Goal: Navigation & Orientation: Find specific page/section

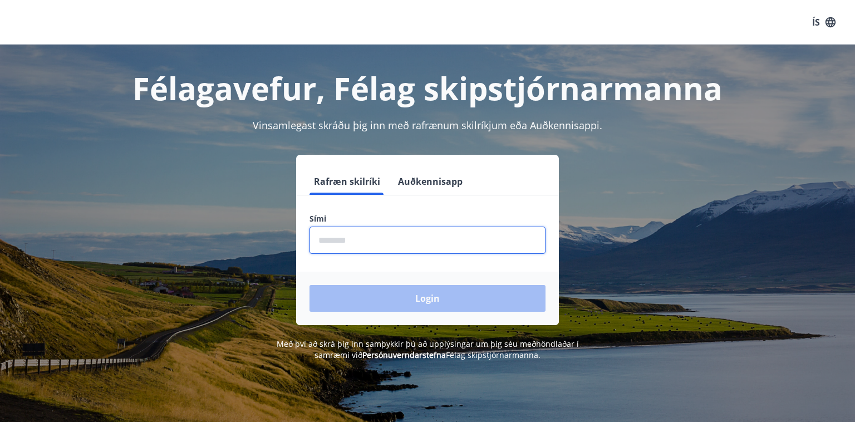
click at [341, 239] on input "phone" at bounding box center [428, 240] width 236 height 27
type input "********"
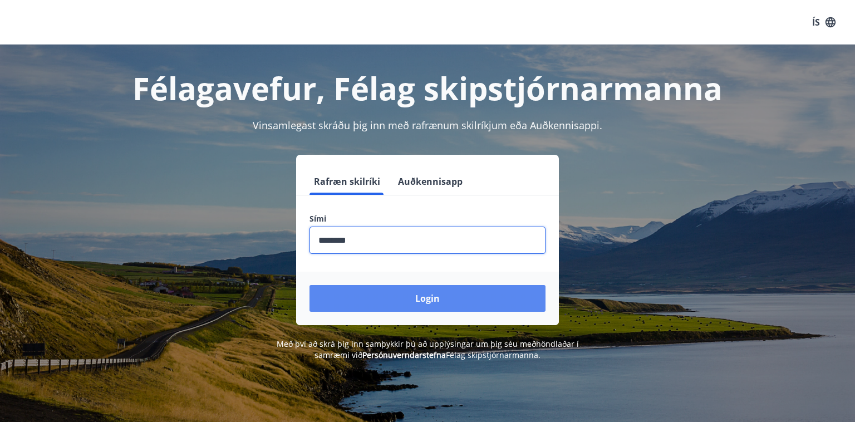
click at [388, 293] on button "Login" at bounding box center [428, 298] width 236 height 27
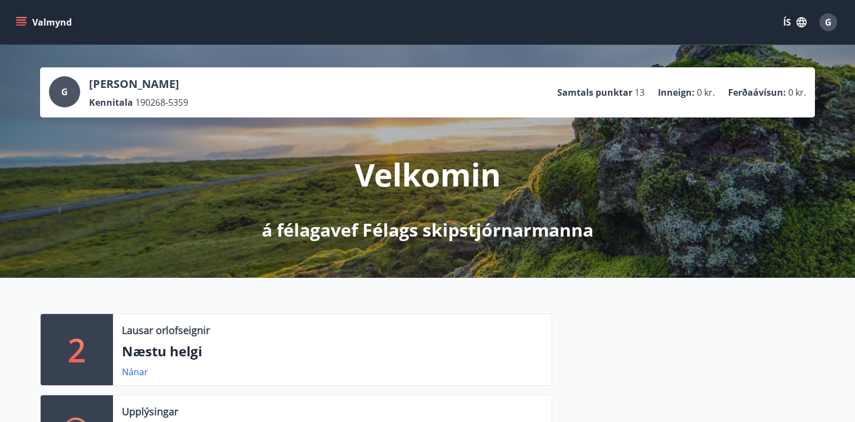
click at [19, 21] on icon "menu" at bounding box center [21, 22] width 11 height 11
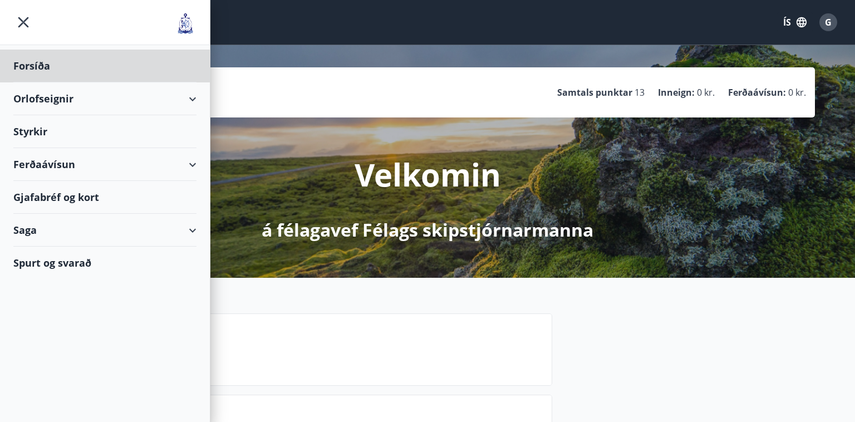
click at [38, 82] on div "Styrkir" at bounding box center [104, 66] width 183 height 33
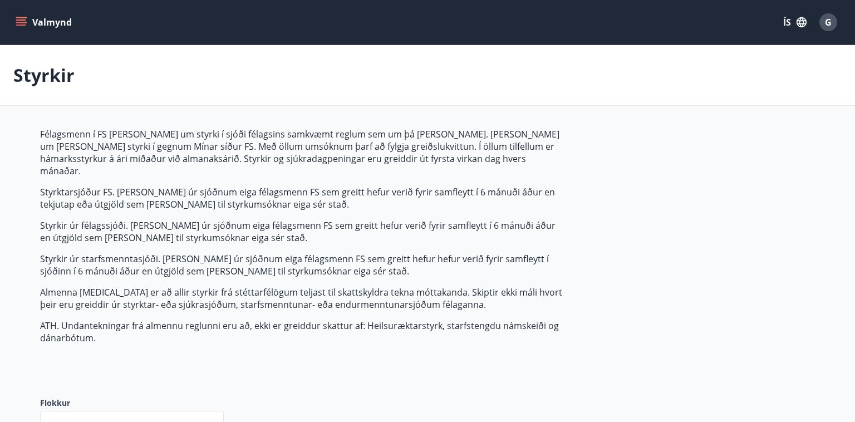
type input "***"
click at [36, 20] on button "Valmynd" at bounding box center [44, 22] width 63 height 20
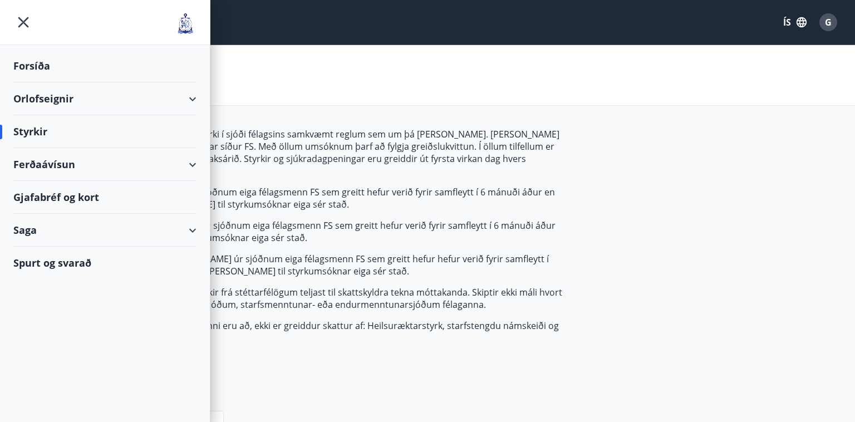
click at [187, 161] on div "Ferðaávísun" at bounding box center [104, 164] width 183 height 33
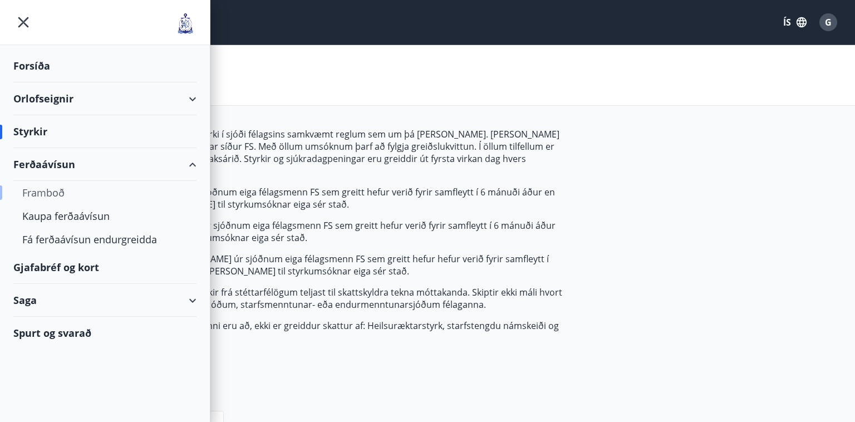
click at [55, 193] on div "Framboð" at bounding box center [104, 192] width 165 height 23
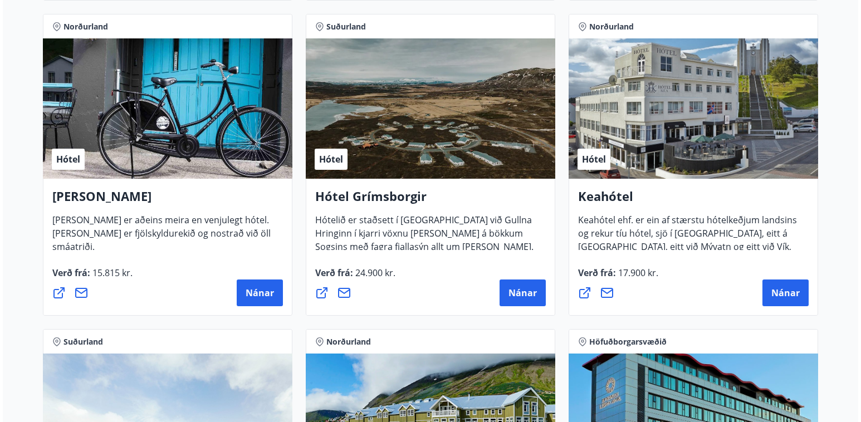
scroll to position [519, 0]
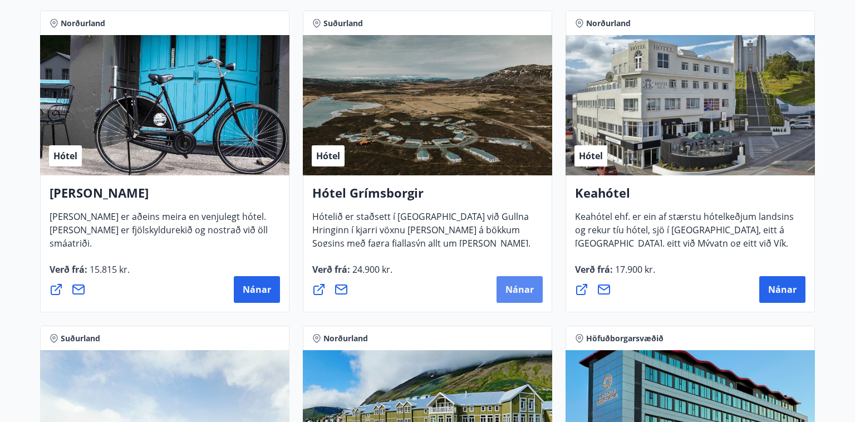
click at [511, 283] on span "Nánar" at bounding box center [520, 289] width 28 height 12
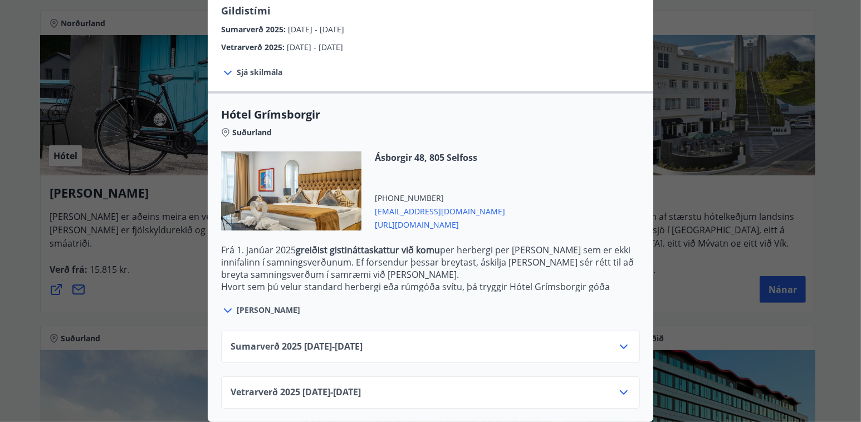
scroll to position [209, 0]
click at [621, 340] on icon at bounding box center [623, 346] width 13 height 13
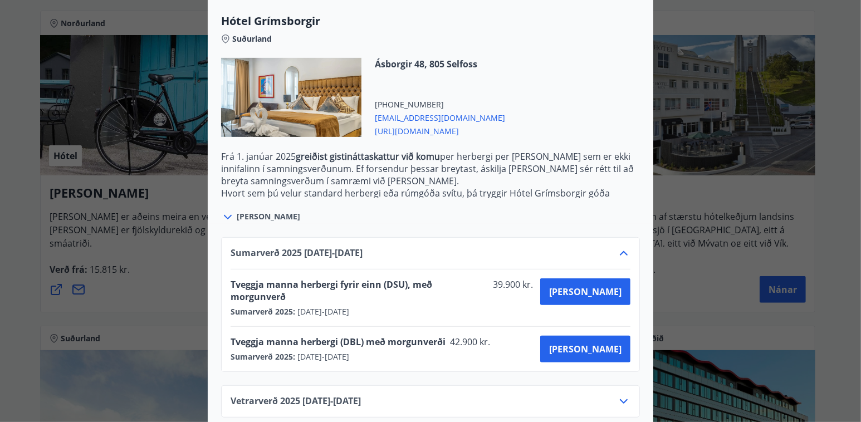
scroll to position [299, 0]
click at [620, 399] on icon at bounding box center [624, 401] width 8 height 4
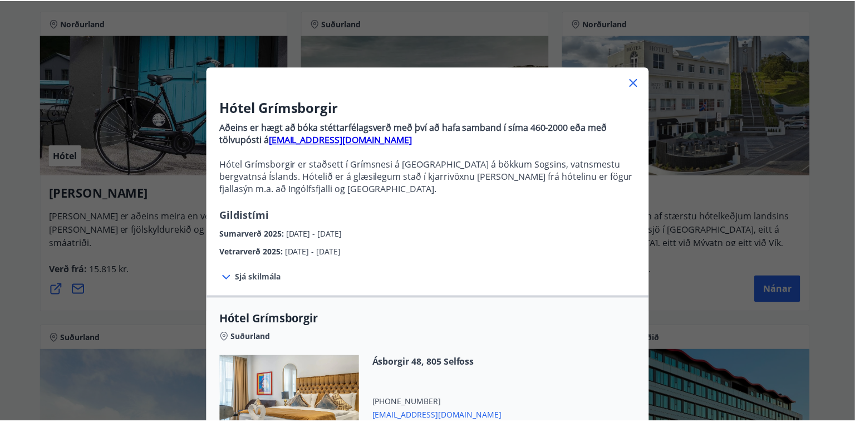
scroll to position [0, 0]
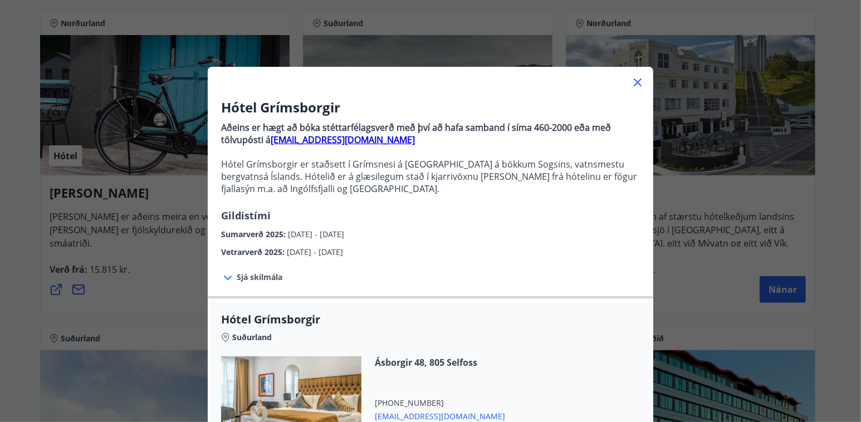
click at [635, 78] on icon at bounding box center [637, 82] width 13 height 13
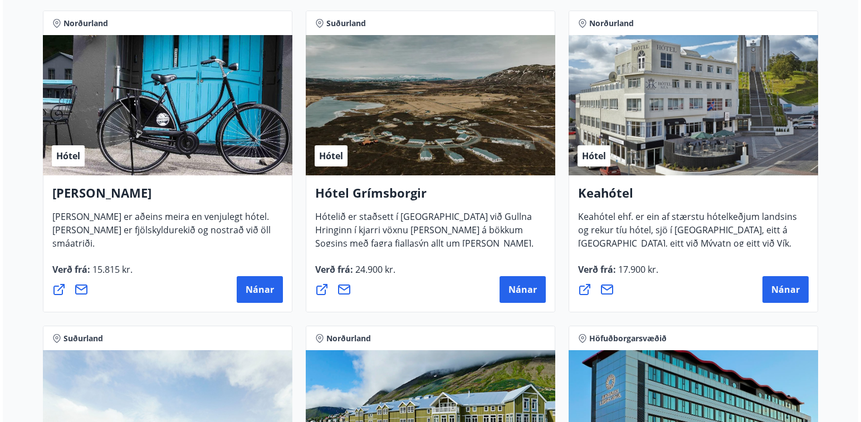
scroll to position [556, 0]
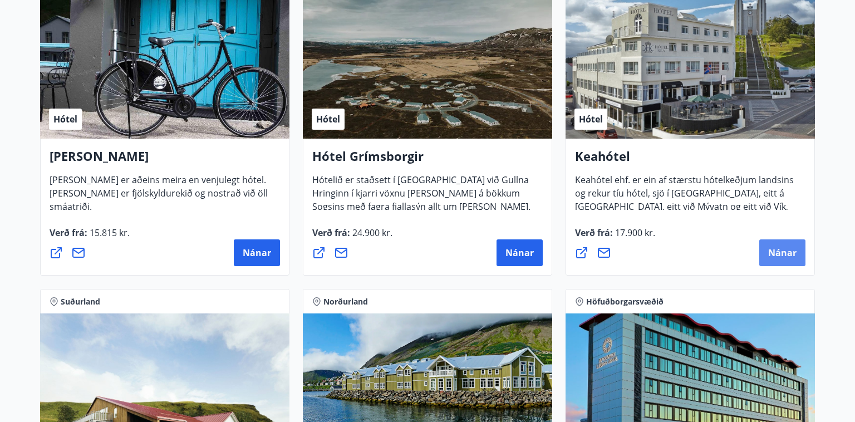
click at [787, 249] on span "Nánar" at bounding box center [782, 253] width 28 height 12
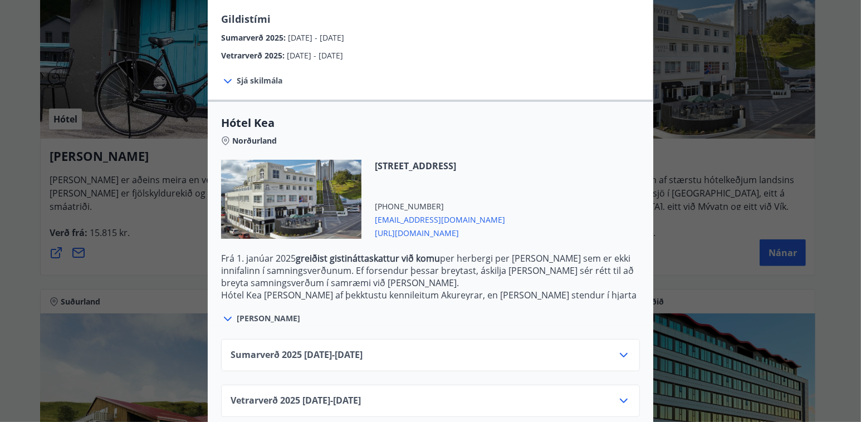
scroll to position [197, 0]
click at [617, 348] on icon at bounding box center [623, 354] width 13 height 13
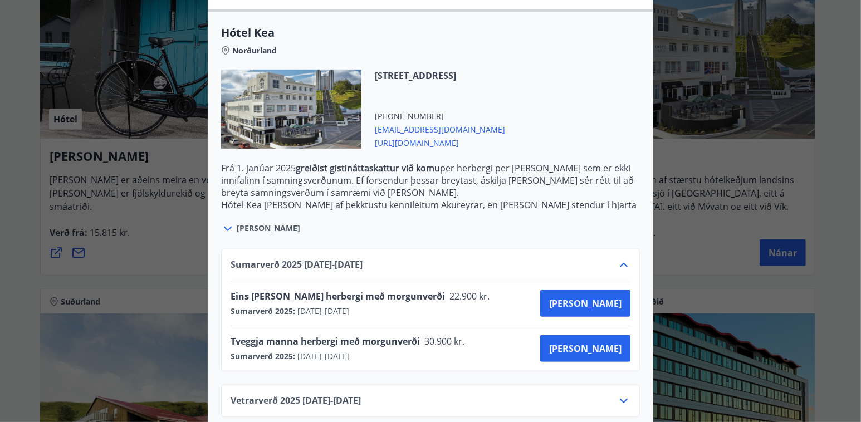
scroll to position [0, 0]
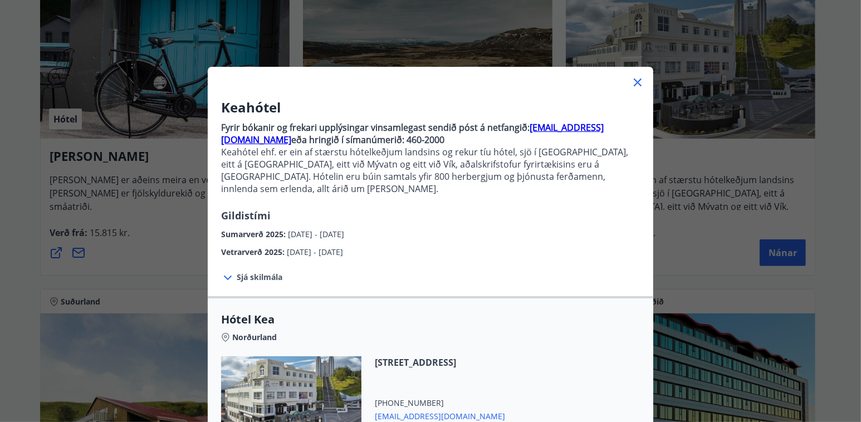
click at [632, 77] on icon at bounding box center [637, 82] width 13 height 13
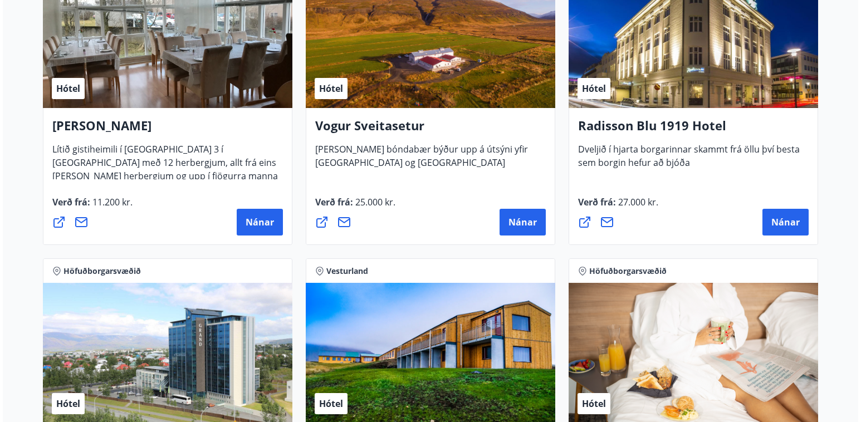
scroll to position [2152, 0]
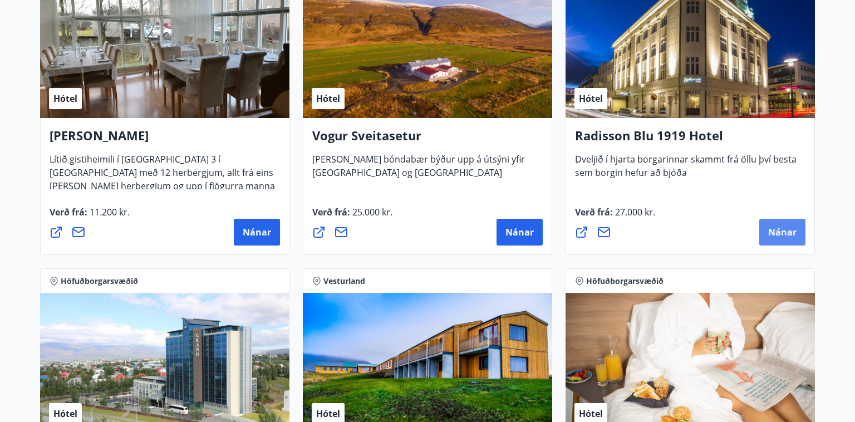
click at [778, 228] on span "Nánar" at bounding box center [782, 232] width 28 height 12
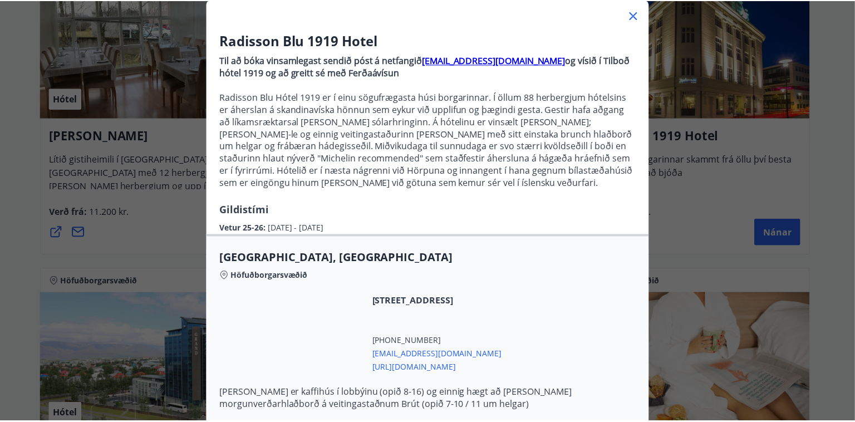
scroll to position [0, 0]
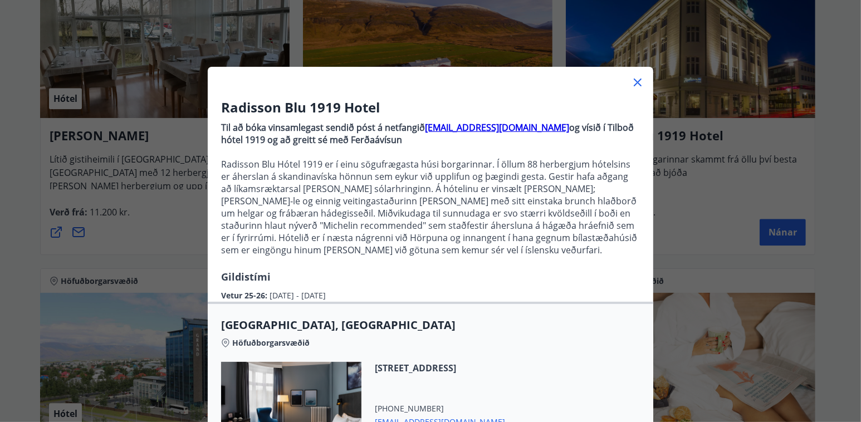
click at [637, 82] on icon at bounding box center [638, 83] width 2 height 2
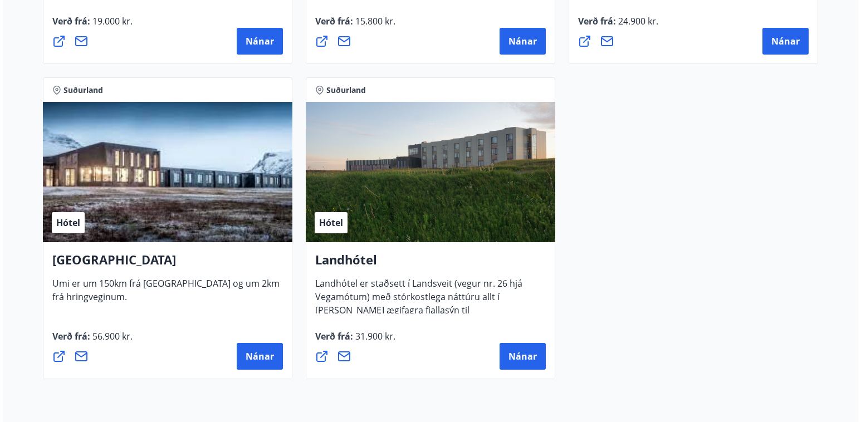
scroll to position [3006, 0]
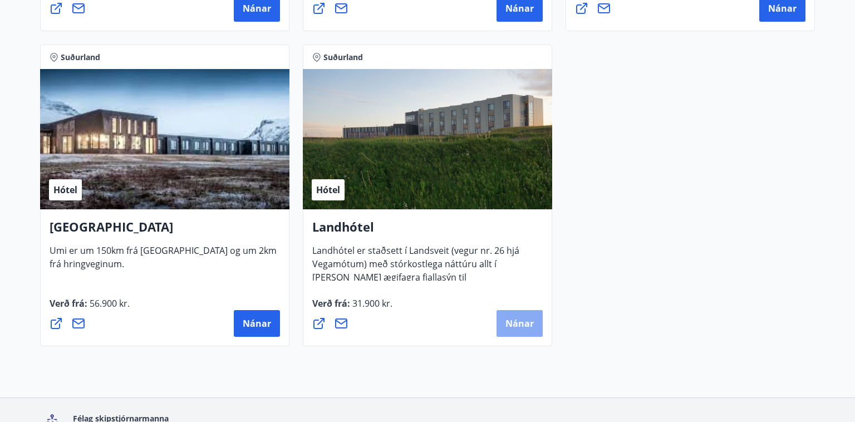
click at [515, 321] on span "Nánar" at bounding box center [520, 323] width 28 height 12
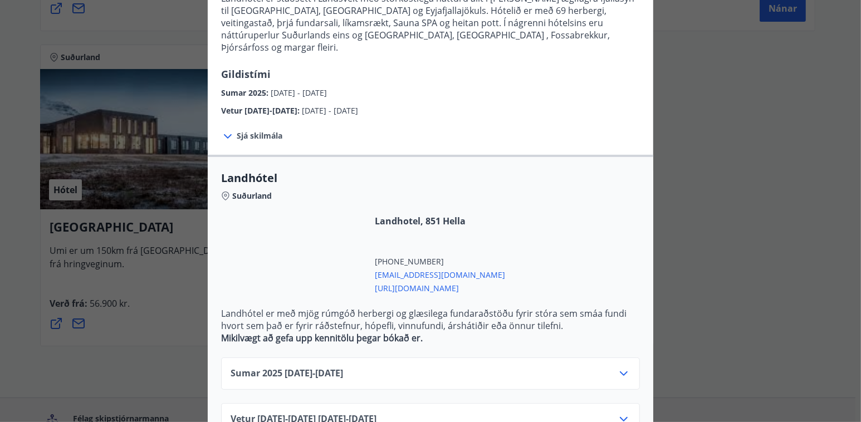
scroll to position [161, 0]
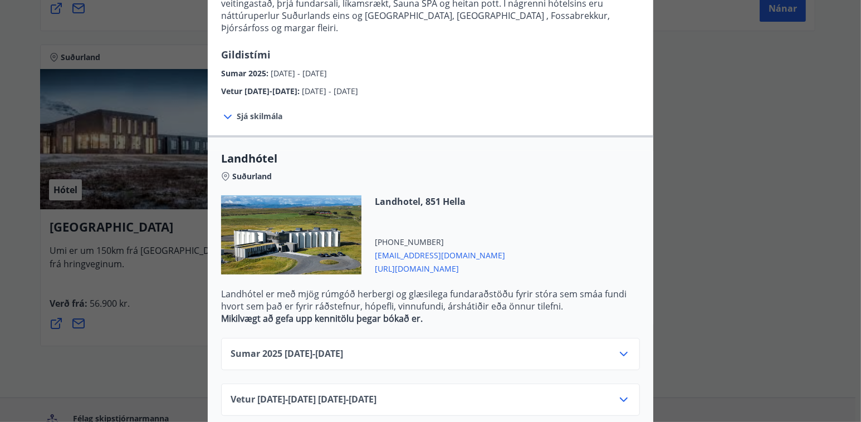
click at [622, 347] on icon at bounding box center [623, 353] width 13 height 13
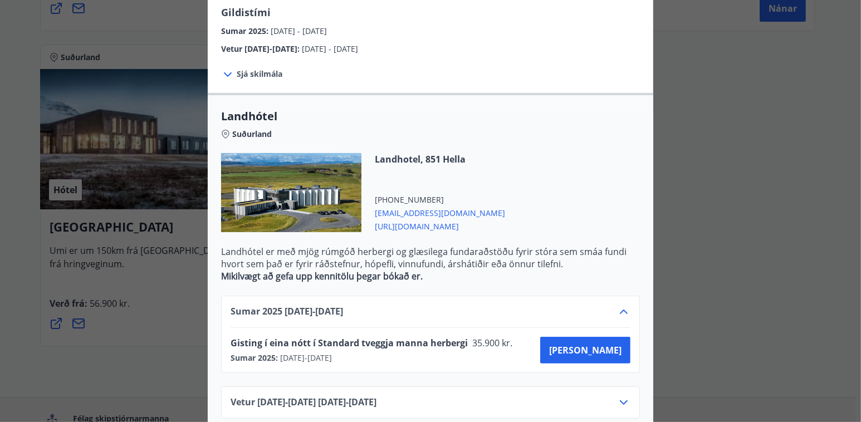
scroll to position [205, 0]
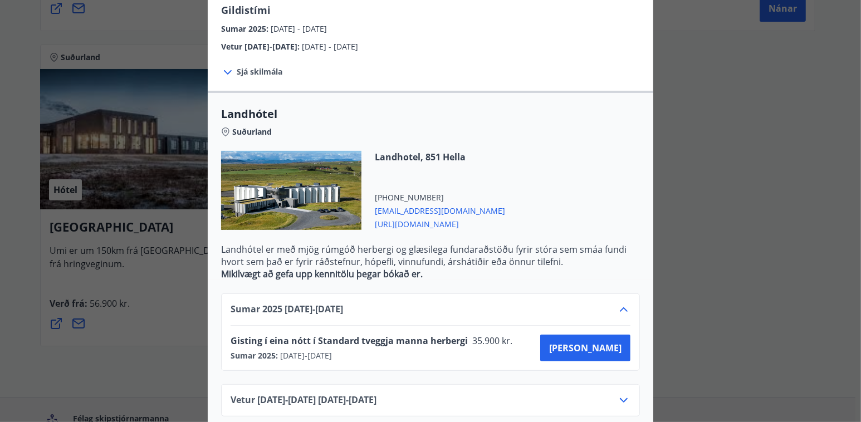
click at [622, 394] on icon at bounding box center [623, 400] width 13 height 13
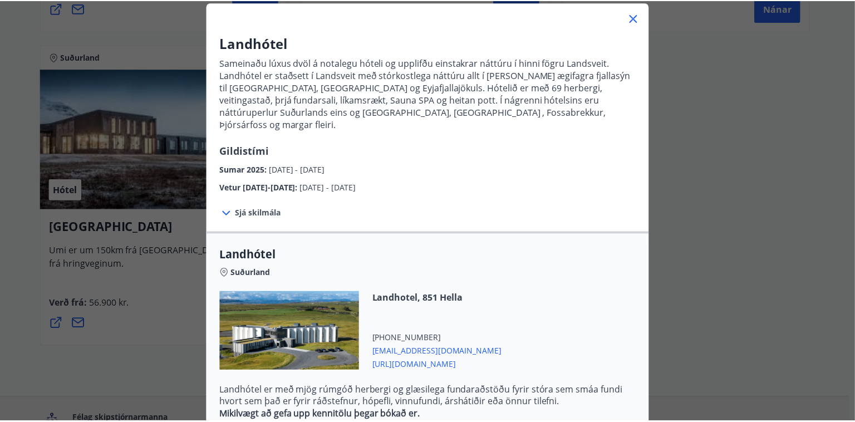
scroll to position [0, 0]
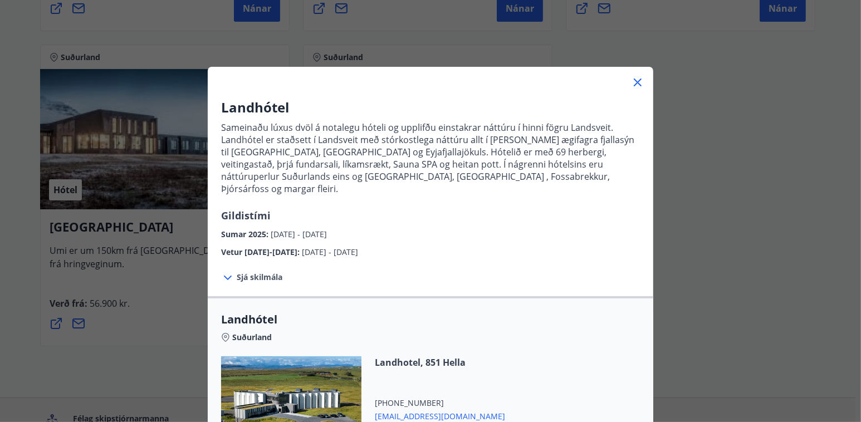
click at [632, 80] on icon at bounding box center [637, 82] width 13 height 13
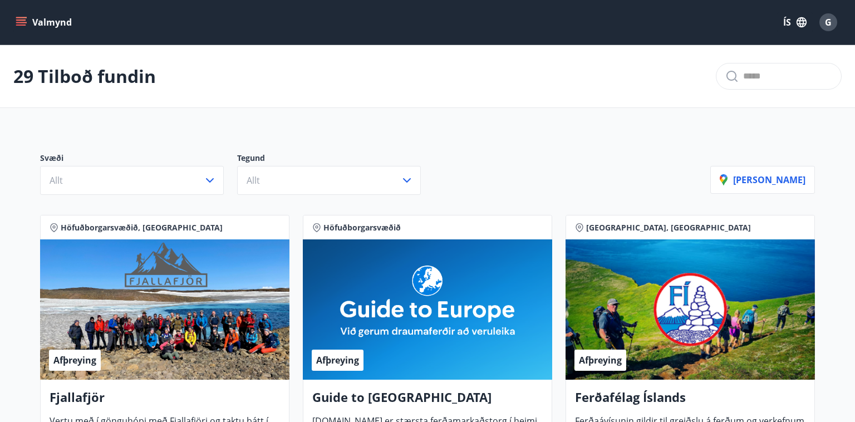
click at [21, 21] on icon "menu" at bounding box center [21, 22] width 11 height 11
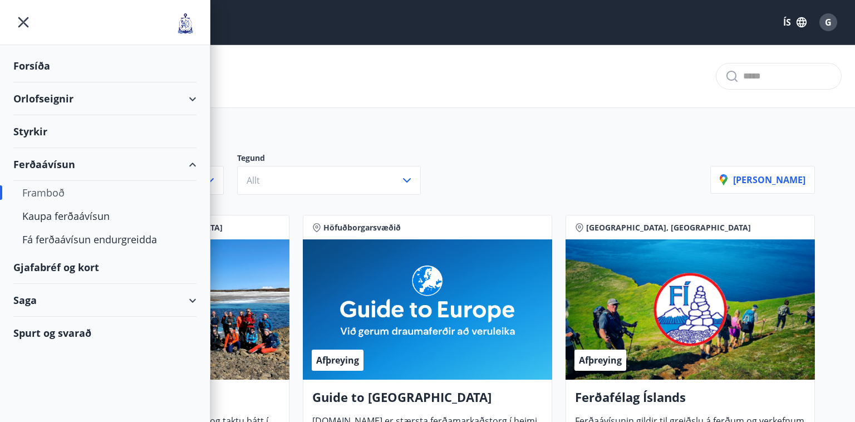
click at [53, 190] on div "Framboð" at bounding box center [104, 192] width 165 height 23
click at [68, 213] on div "Kaupa ferðaávísun" at bounding box center [104, 215] width 165 height 23
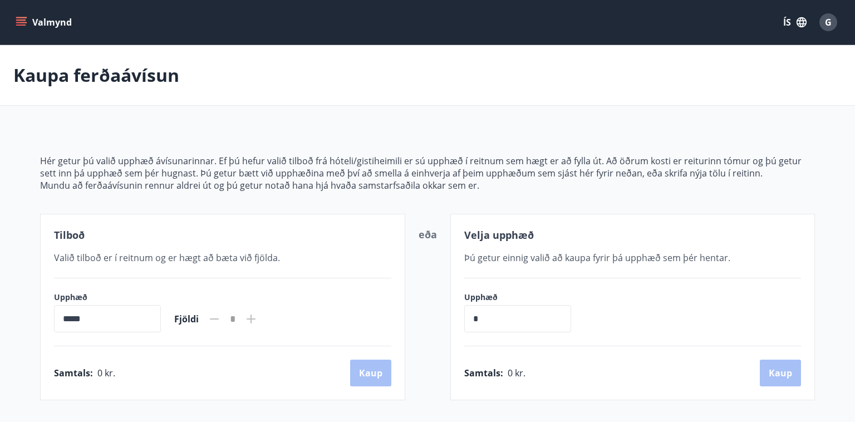
click at [18, 17] on icon "menu" at bounding box center [21, 22] width 11 height 11
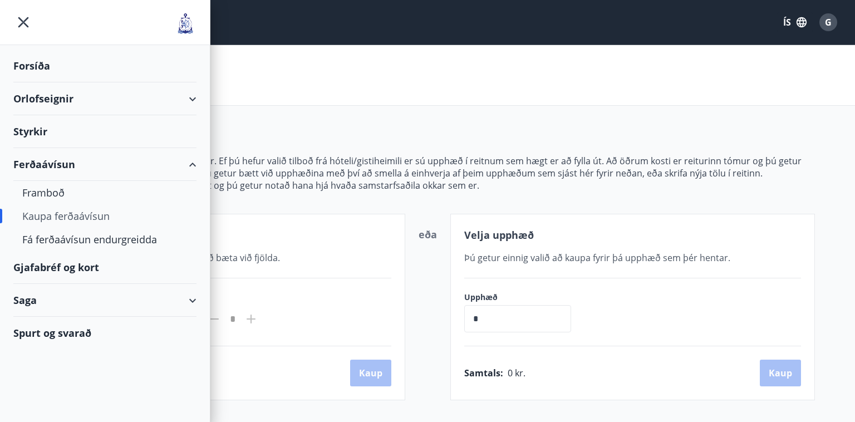
click at [59, 266] on div "Gjafabréf og kort" at bounding box center [104, 267] width 183 height 33
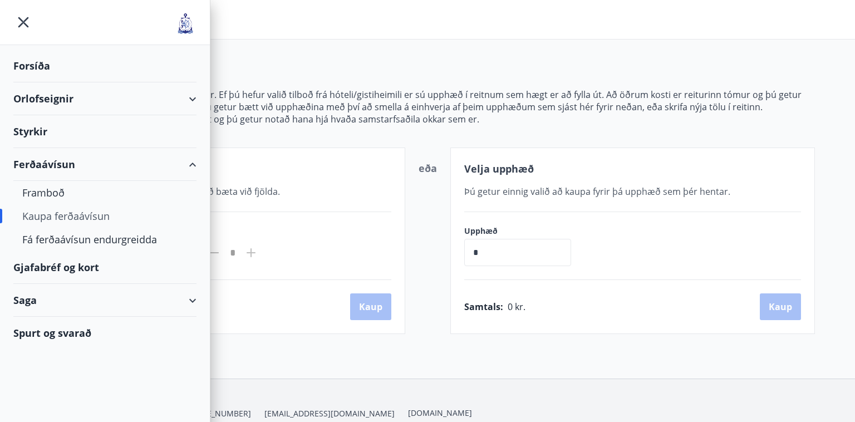
scroll to position [74, 0]
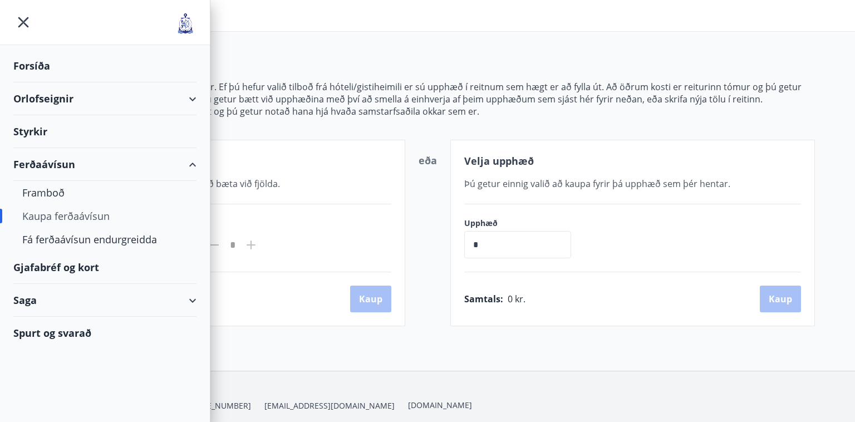
click at [192, 297] on div "Saga" at bounding box center [104, 300] width 183 height 33
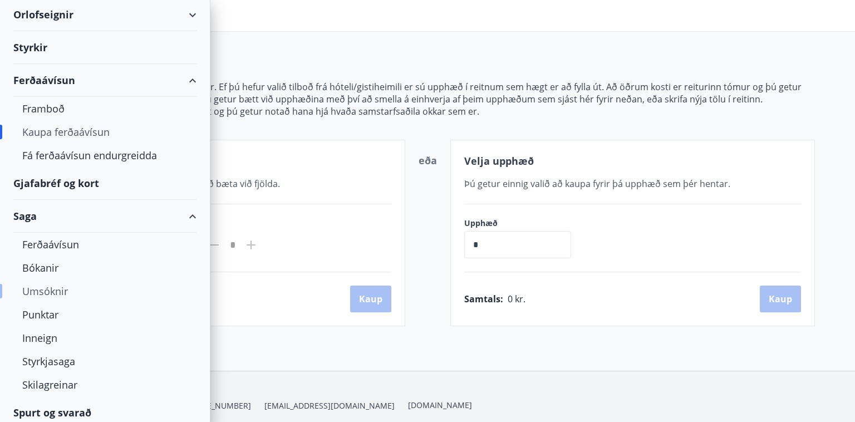
scroll to position [89, 0]
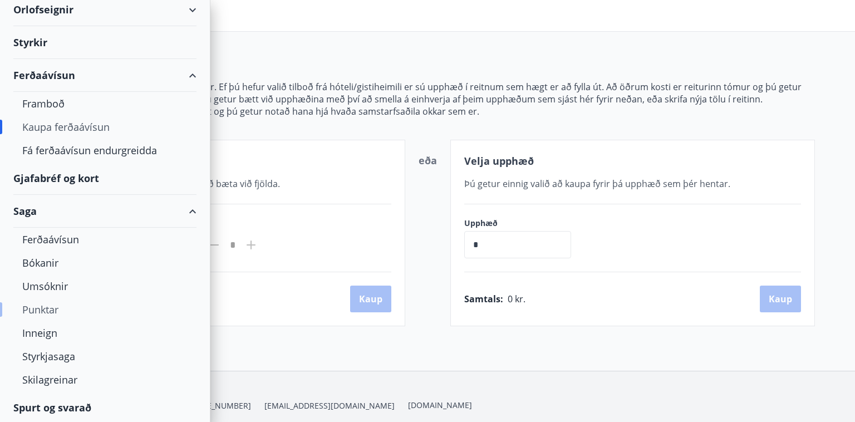
click at [46, 309] on div "Punktar" at bounding box center [104, 309] width 165 height 23
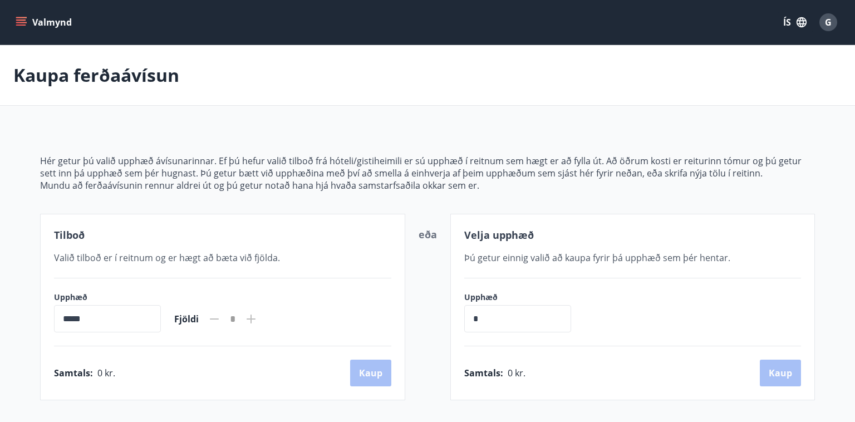
click at [22, 20] on icon "menu" at bounding box center [21, 19] width 10 height 1
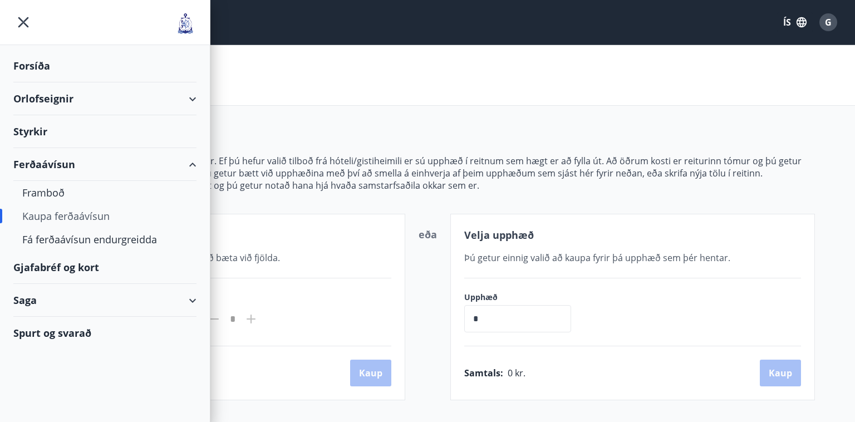
click at [80, 330] on div "Spurt og svarað" at bounding box center [104, 333] width 183 height 32
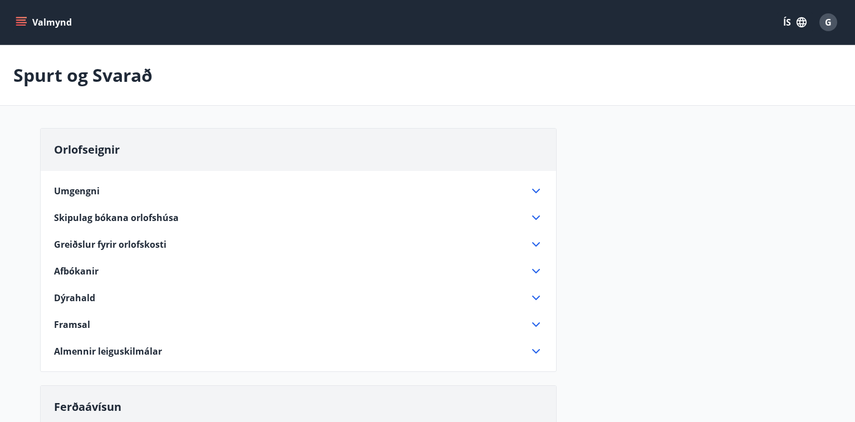
click at [534, 187] on icon at bounding box center [535, 190] width 13 height 13
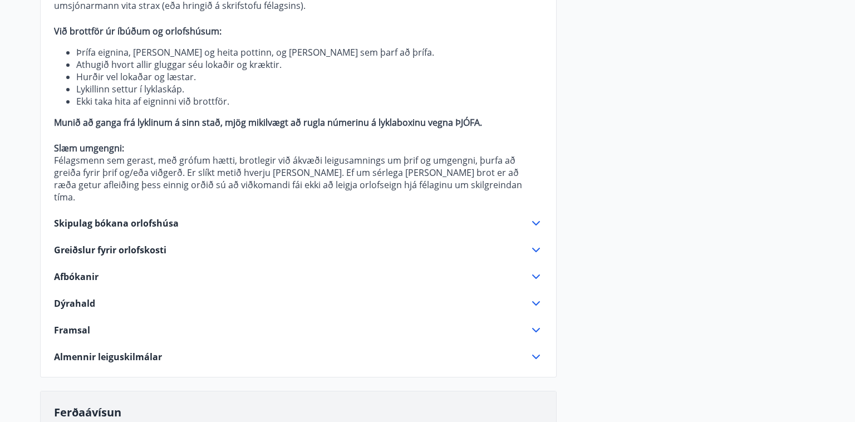
scroll to position [259, 0]
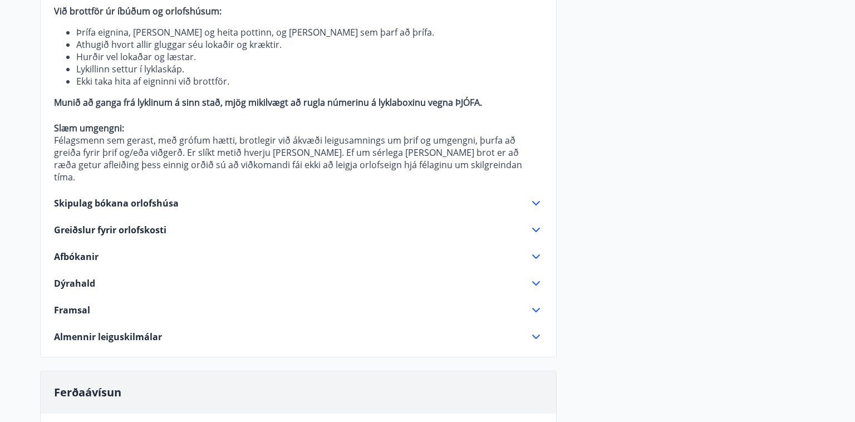
click at [538, 201] on icon at bounding box center [536, 203] width 8 height 4
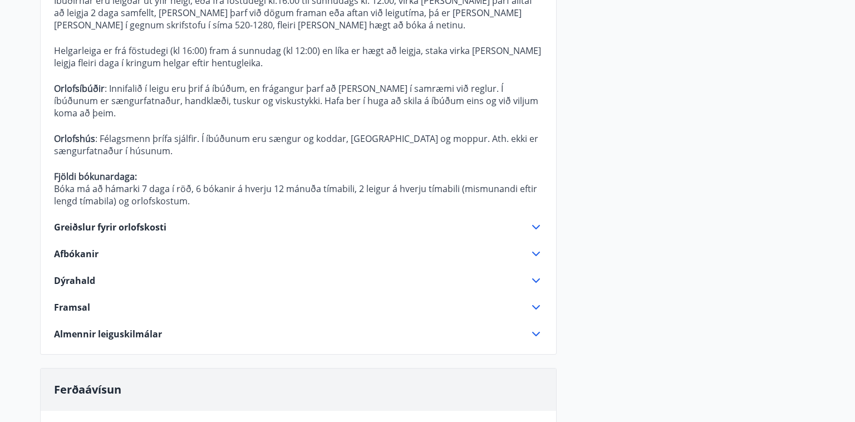
scroll to position [445, 0]
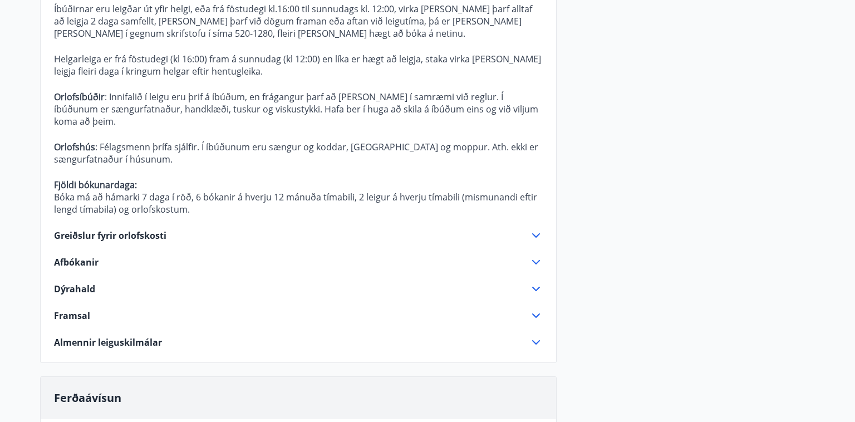
click at [538, 229] on icon at bounding box center [535, 235] width 13 height 13
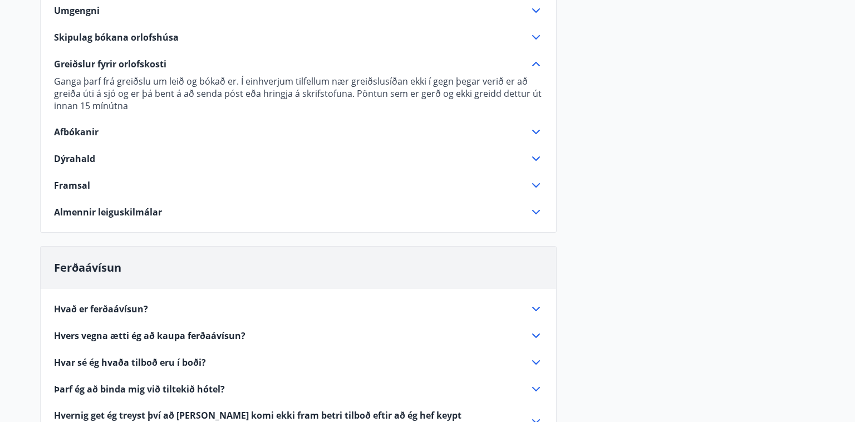
scroll to position [107, 0]
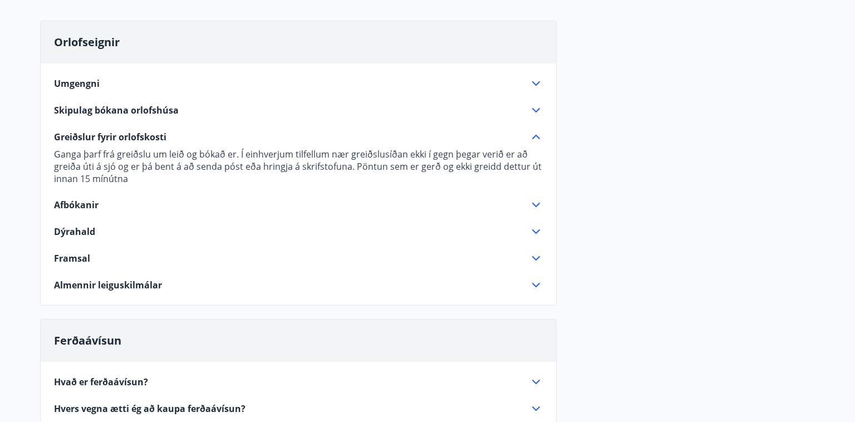
click at [535, 254] on icon at bounding box center [535, 258] width 13 height 13
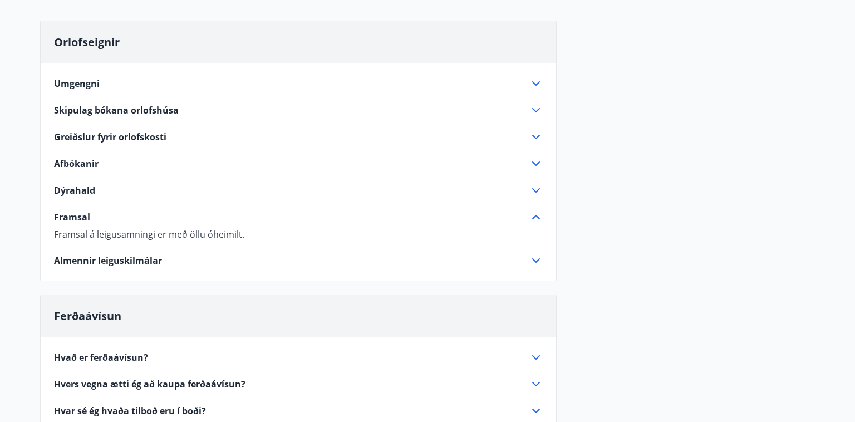
click at [536, 184] on icon at bounding box center [535, 190] width 13 height 13
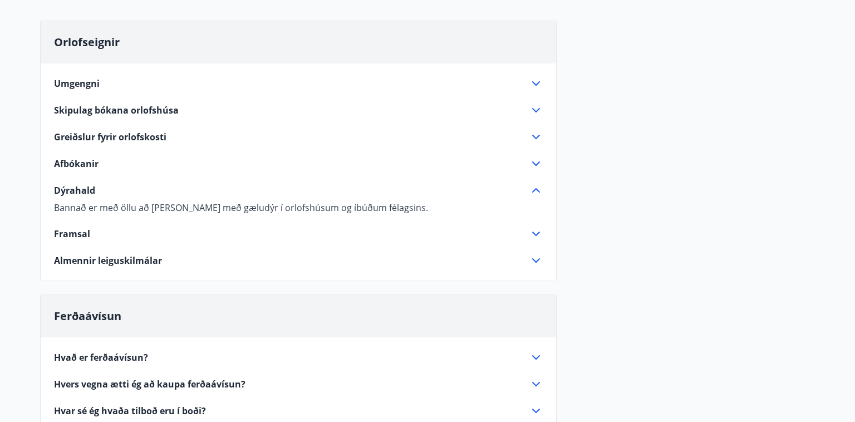
click at [535, 160] on icon at bounding box center [535, 163] width 13 height 13
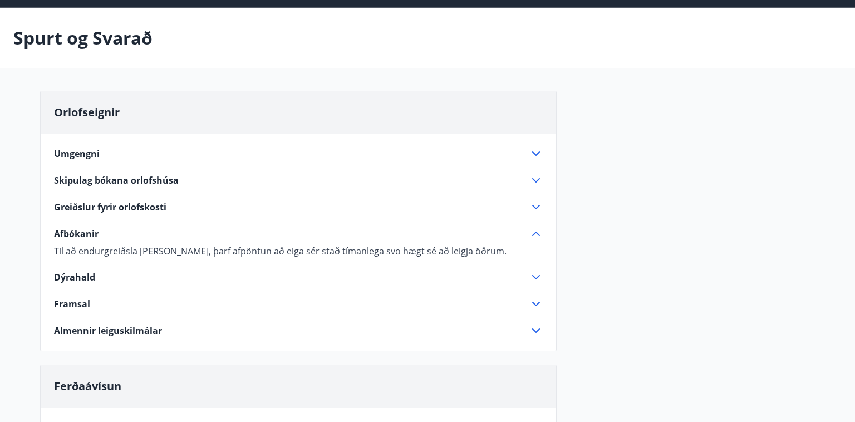
scroll to position [33, 0]
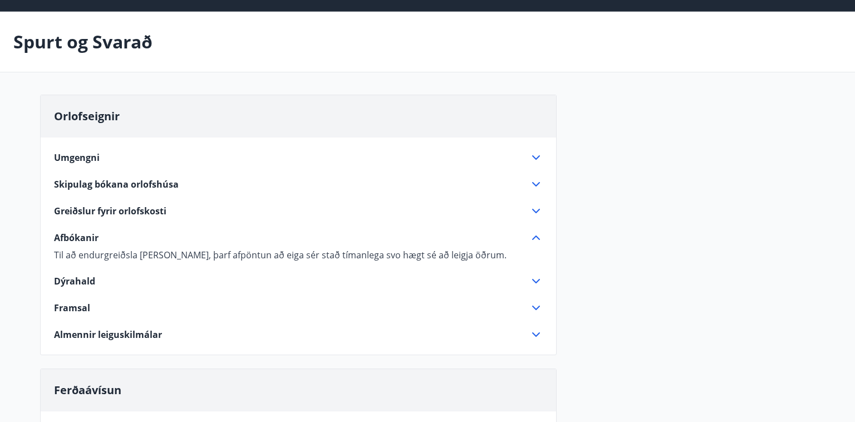
click at [534, 206] on icon at bounding box center [535, 210] width 13 height 13
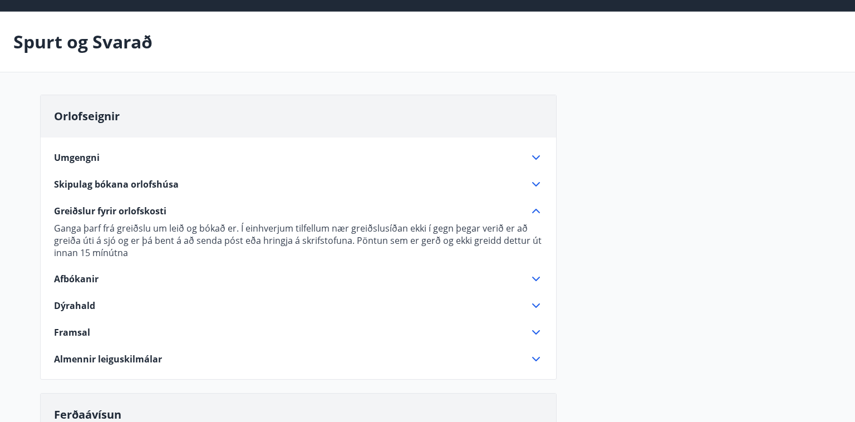
click at [531, 178] on icon at bounding box center [535, 184] width 13 height 13
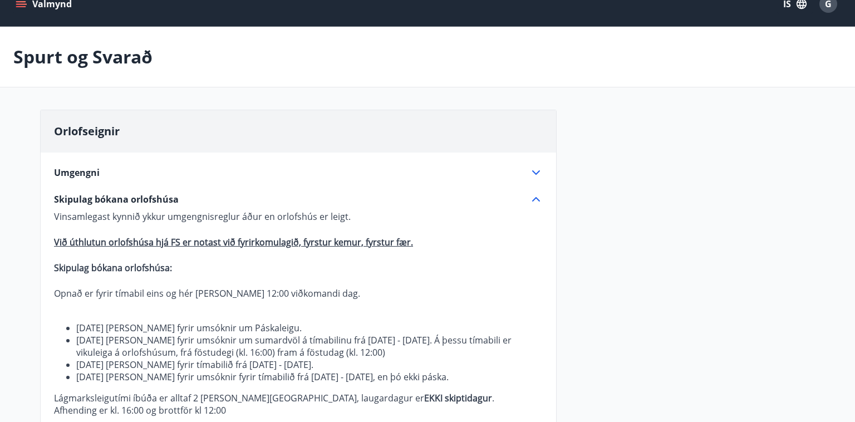
scroll to position [0, 0]
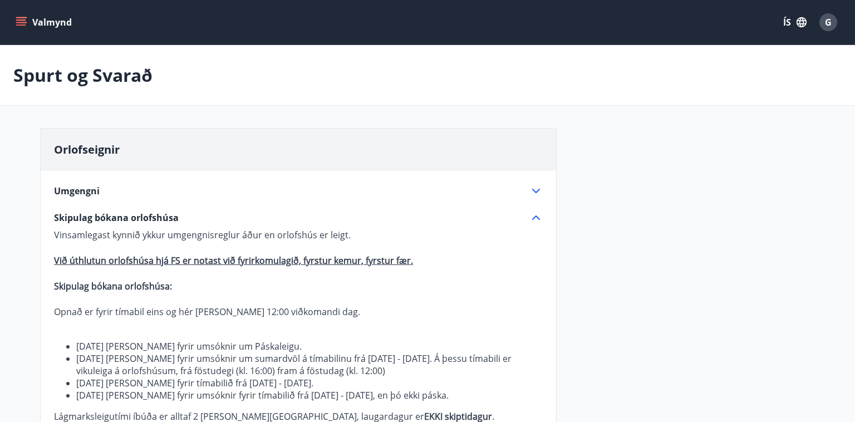
click at [18, 21] on icon "menu" at bounding box center [21, 19] width 10 height 1
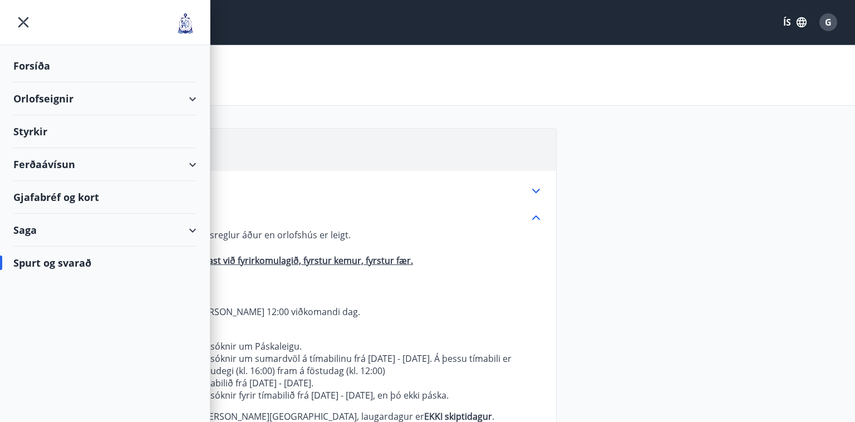
click at [190, 97] on div "Orlofseignir" at bounding box center [104, 98] width 183 height 33
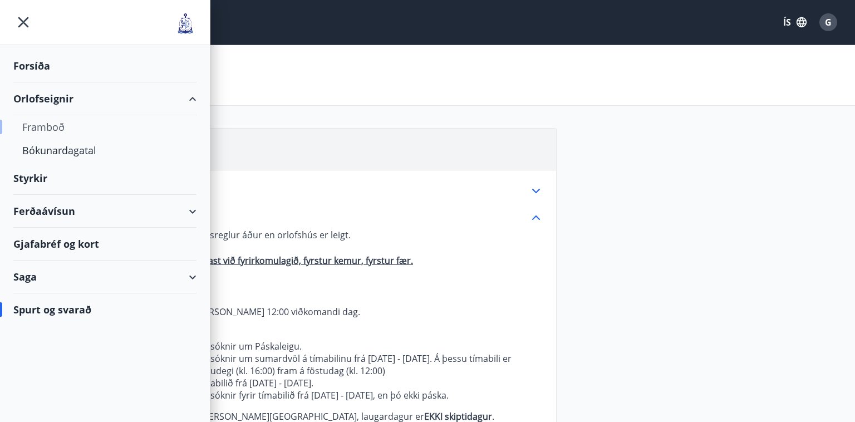
click at [48, 124] on div "Framboð" at bounding box center [104, 126] width 165 height 23
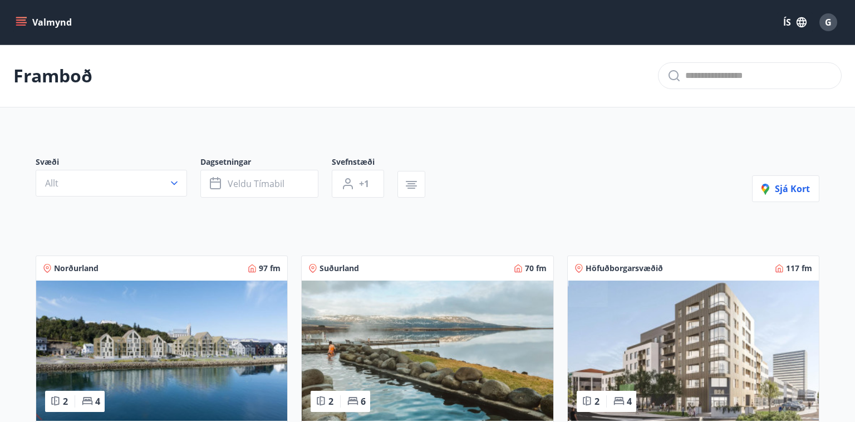
click at [19, 19] on icon "menu" at bounding box center [21, 19] width 10 height 1
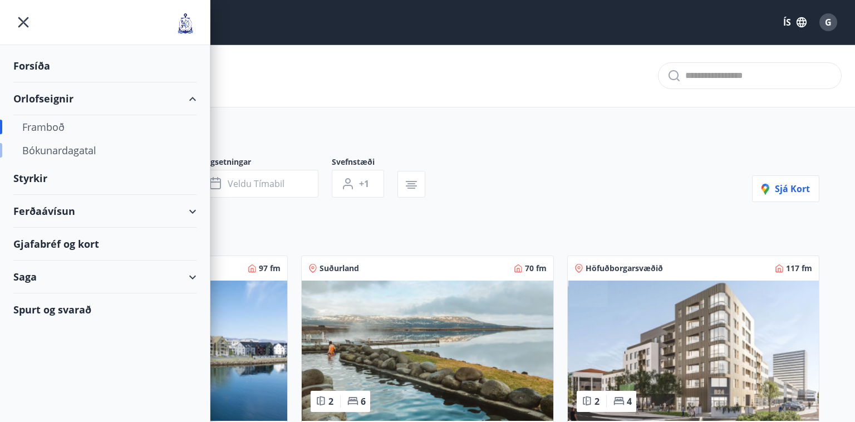
click at [62, 147] on div "Bókunardagatal" at bounding box center [104, 150] width 165 height 23
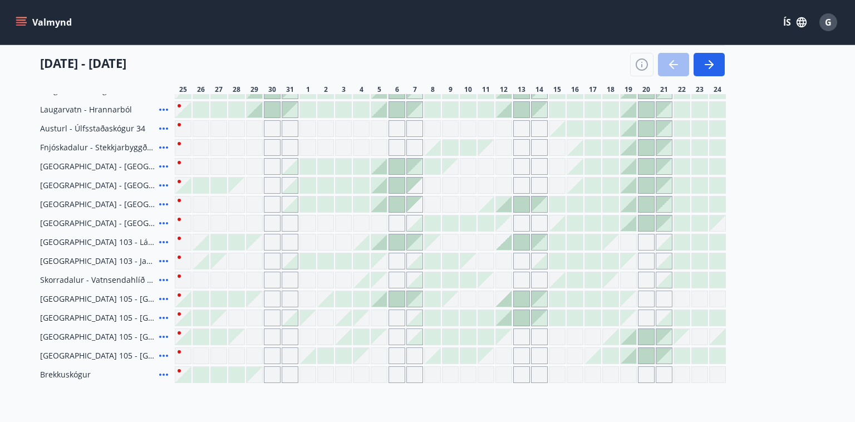
scroll to position [221, 0]
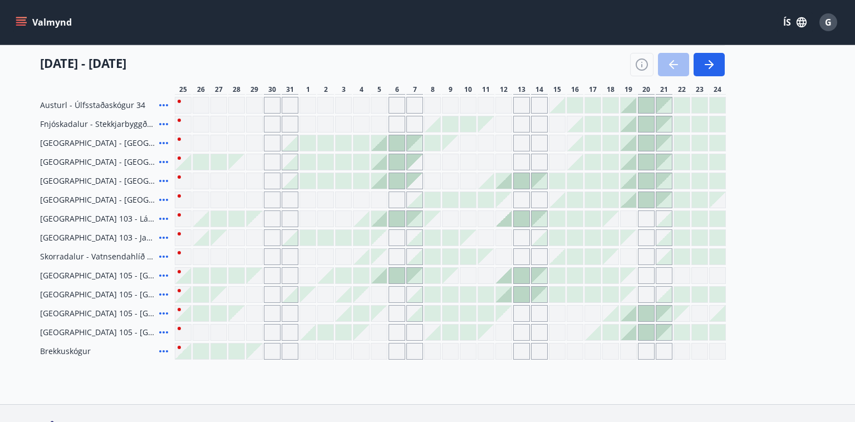
click at [590, 159] on div at bounding box center [593, 162] width 16 height 16
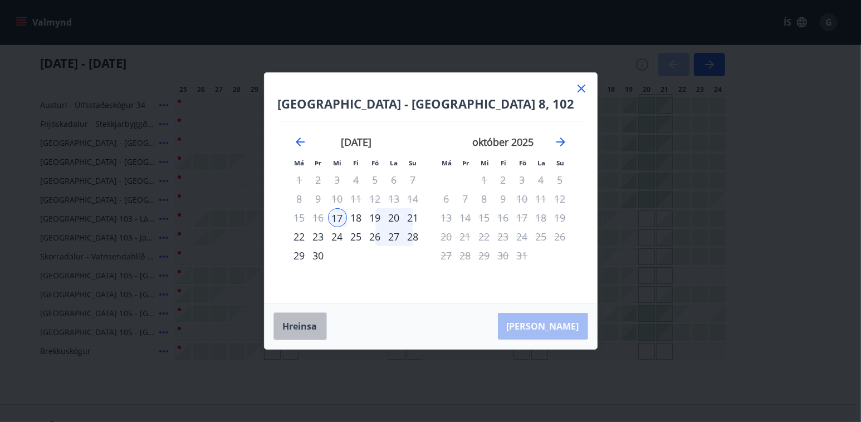
click at [303, 322] on button "Hreinsa" at bounding box center [299, 326] width 53 height 28
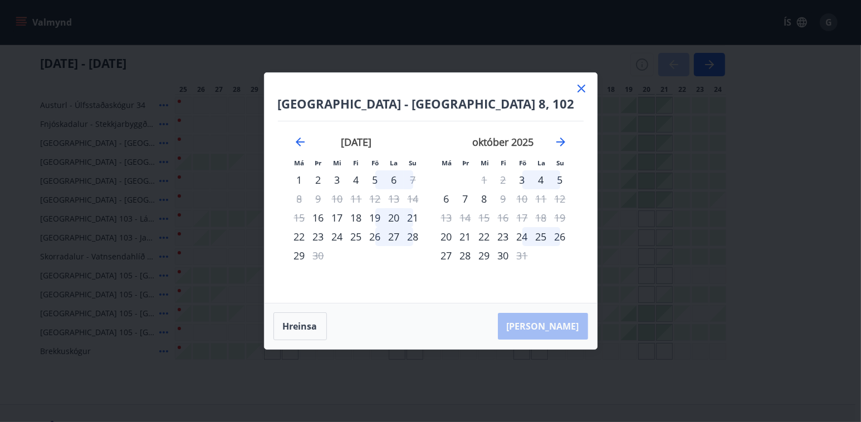
click at [578, 87] on icon at bounding box center [581, 89] width 8 height 8
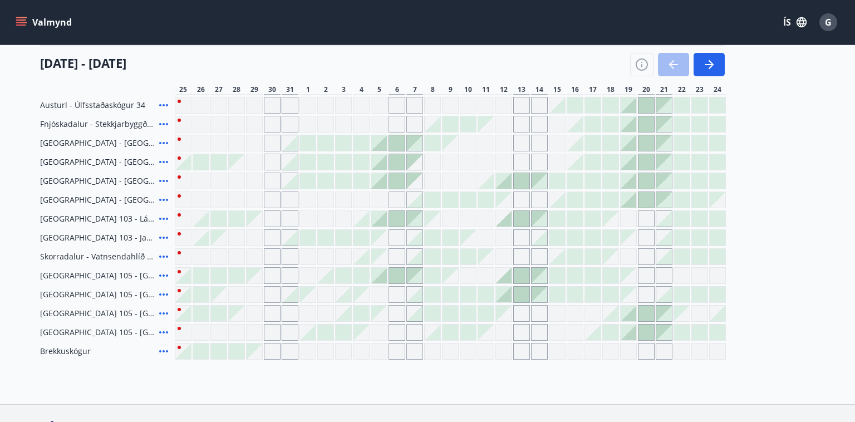
click at [20, 20] on icon "menu" at bounding box center [21, 19] width 10 height 1
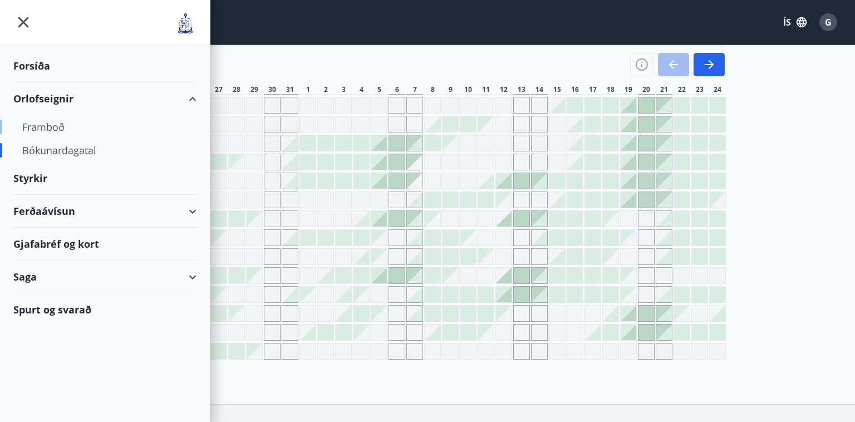
click at [46, 124] on div "Framboð" at bounding box center [104, 126] width 165 height 23
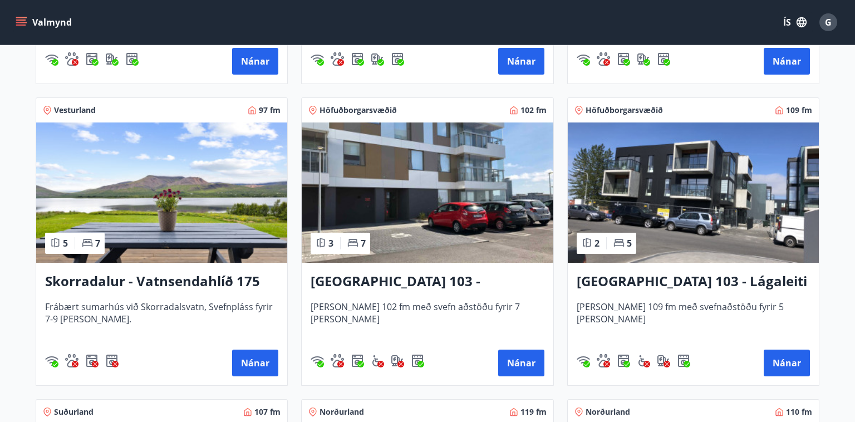
scroll to position [779, 0]
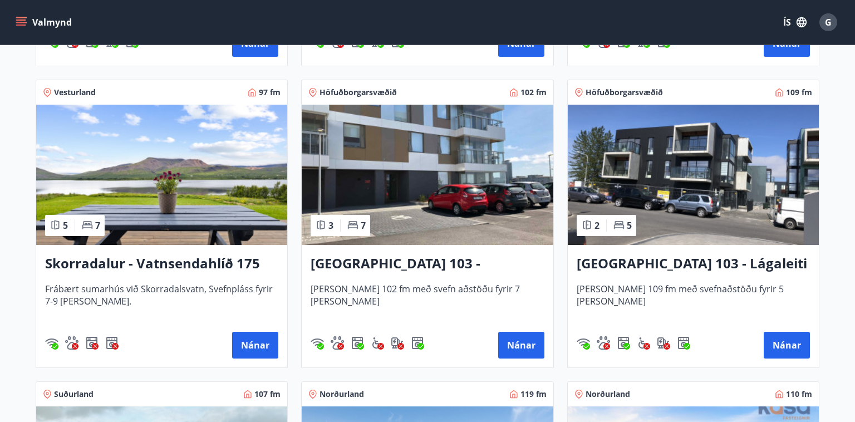
click at [143, 184] on img at bounding box center [161, 175] width 251 height 140
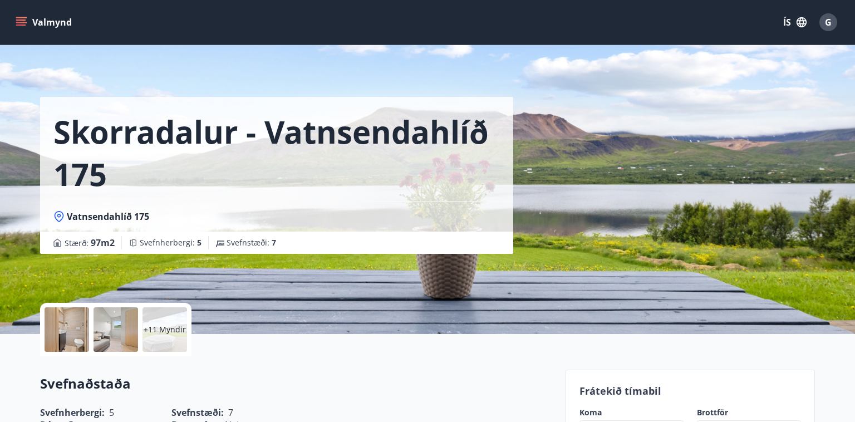
click at [165, 330] on p "+11 Myndir" at bounding box center [165, 329] width 42 height 11
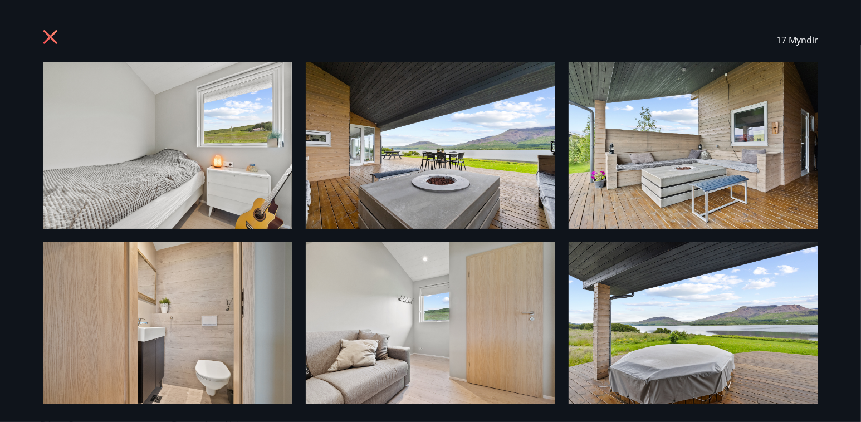
click at [46, 32] on icon at bounding box center [50, 37] width 14 height 14
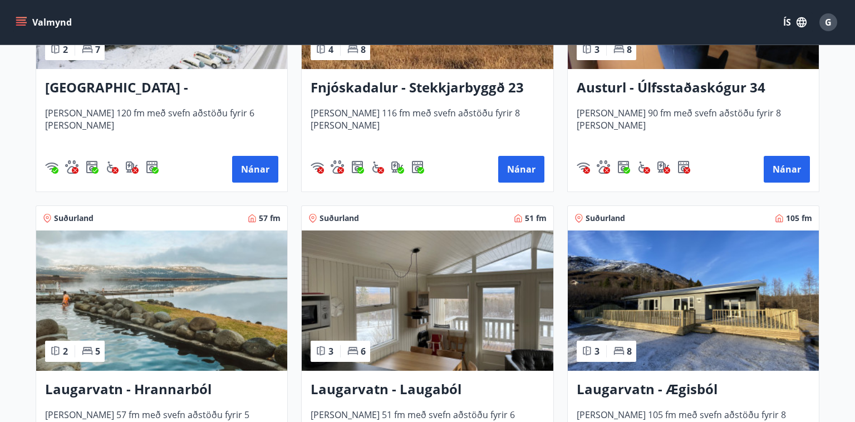
scroll to position [1373, 0]
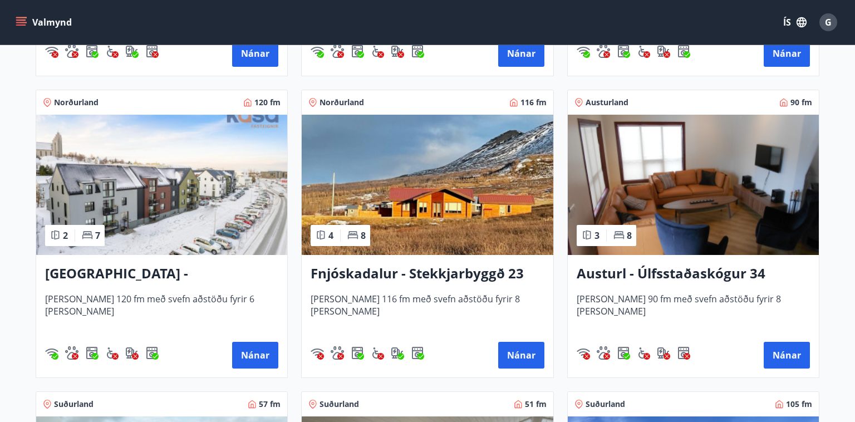
click at [637, 199] on img at bounding box center [693, 185] width 251 height 140
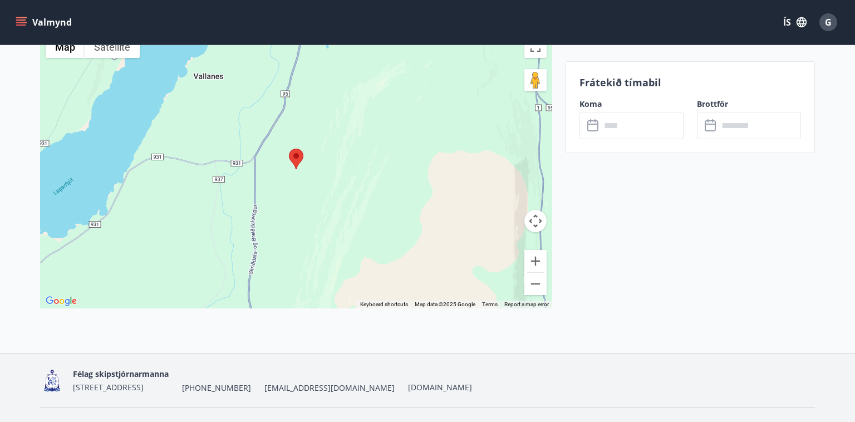
scroll to position [1703, 0]
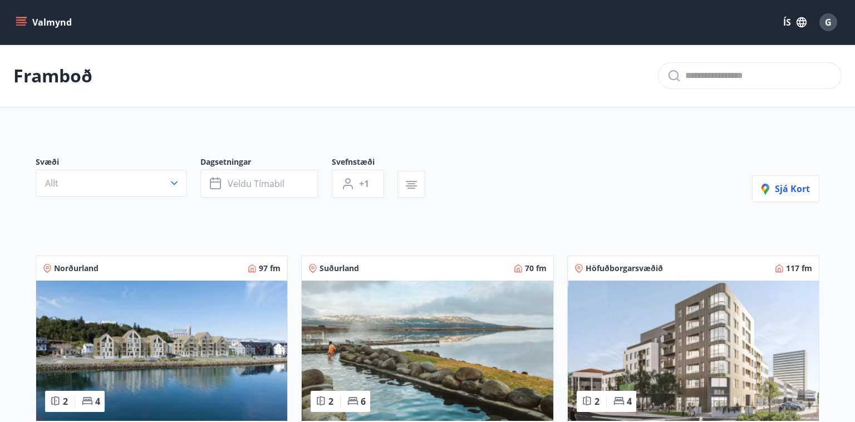
click at [36, 22] on button "Valmynd" at bounding box center [44, 22] width 63 height 20
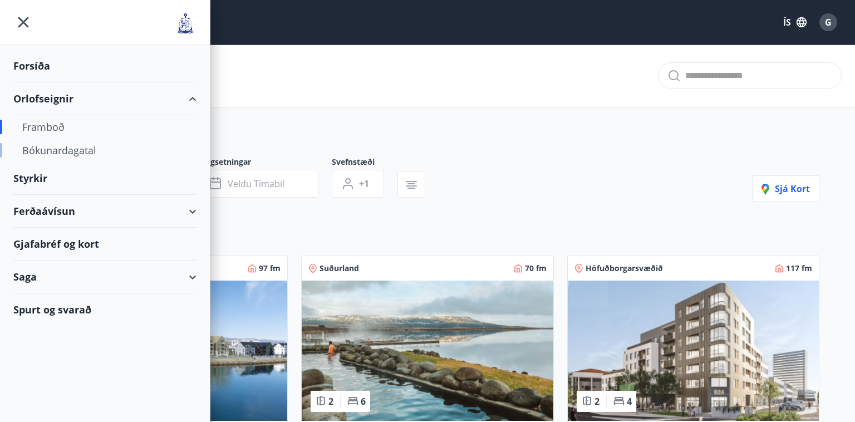
click at [62, 150] on div "Bókunardagatal" at bounding box center [104, 150] width 165 height 23
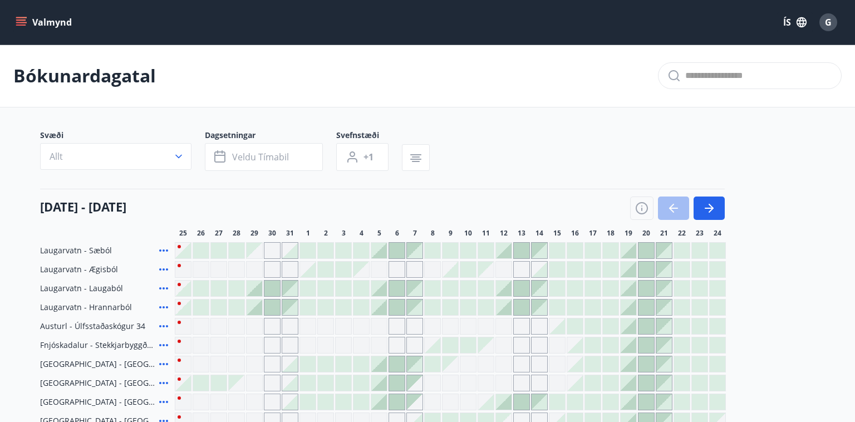
click at [23, 21] on icon "menu" at bounding box center [21, 22] width 11 height 11
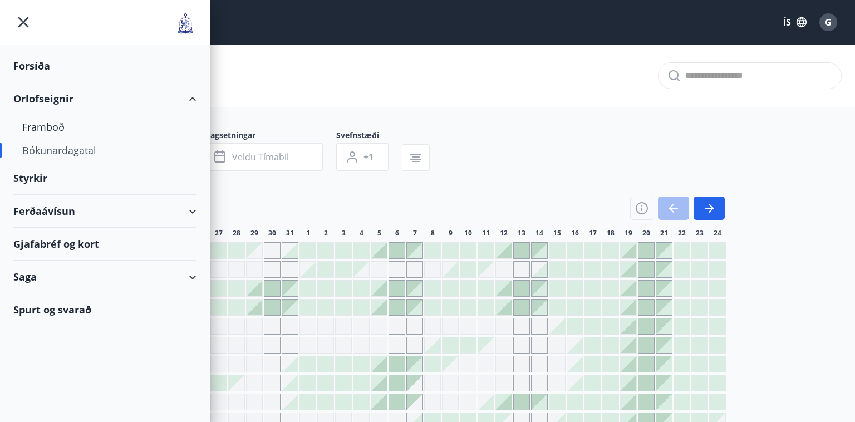
click at [36, 66] on div "Forsíða" at bounding box center [104, 66] width 183 height 33
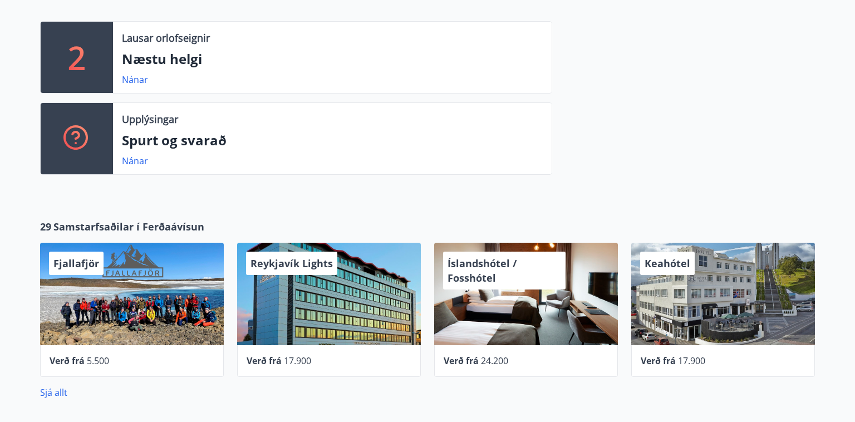
scroll to position [297, 0]
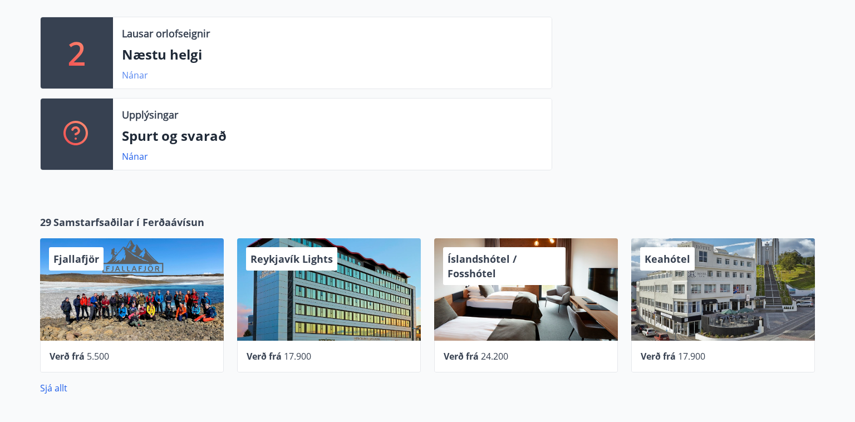
click at [131, 71] on link "Nánar" at bounding box center [135, 75] width 26 height 12
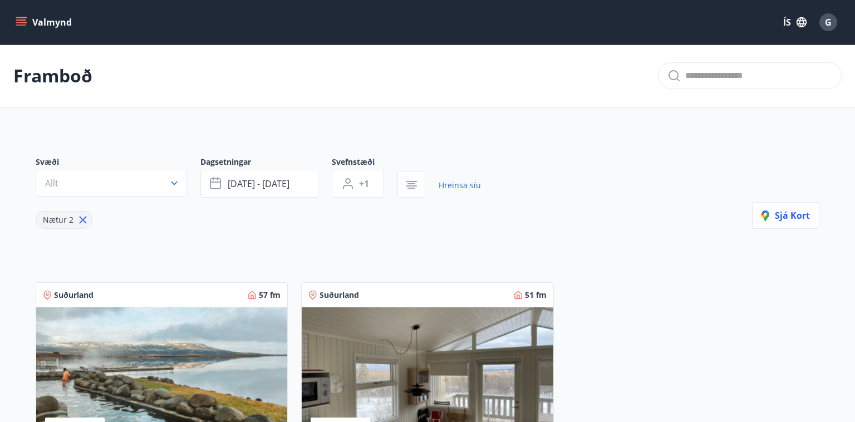
click at [20, 19] on icon "menu" at bounding box center [21, 19] width 10 height 1
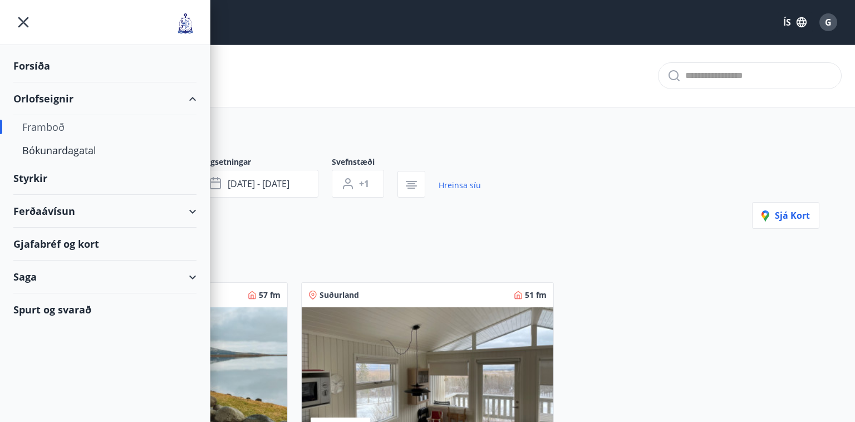
click at [666, 279] on div "Suðurland 57 fm 2 5 Laugarvatn - Hrannarból [PERSON_NAME] 57 fm með svefn aðstö…" at bounding box center [420, 420] width 797 height 302
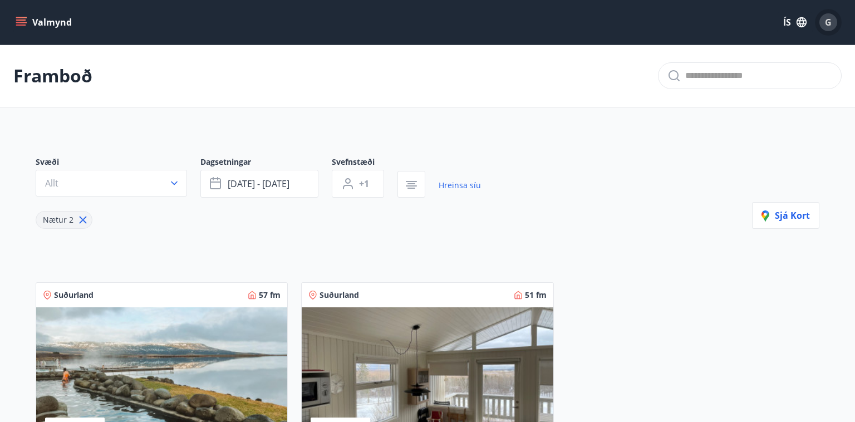
click at [828, 24] on span "G" at bounding box center [828, 22] width 7 height 12
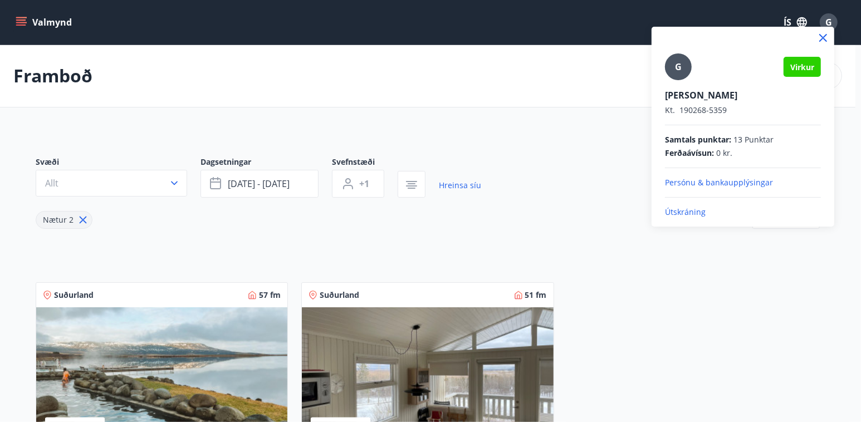
click at [676, 212] on p "Útskráning" at bounding box center [743, 212] width 156 height 11
